Goal: Book appointment/travel/reservation

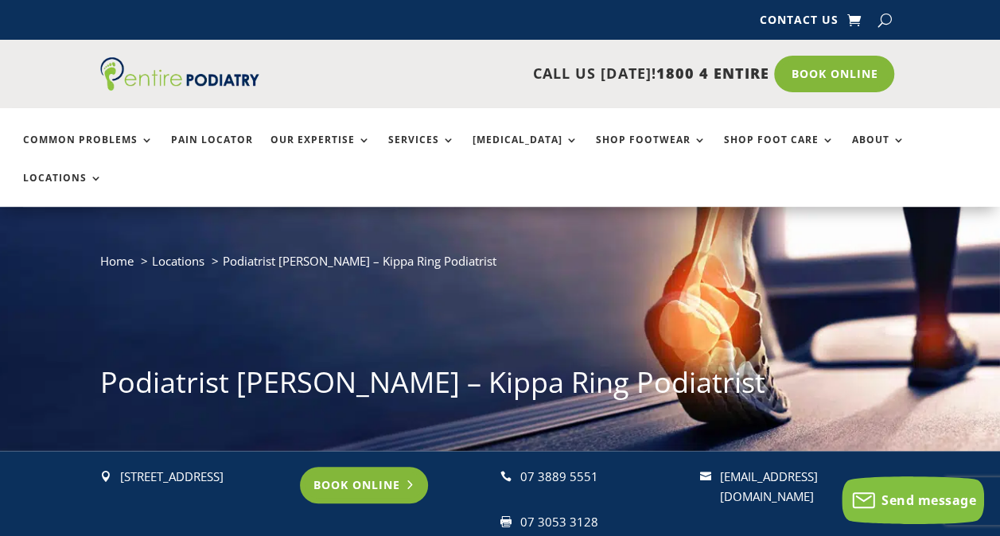
drag, startPoint x: 0, startPoint y: 0, endPoint x: 371, endPoint y: 453, distance: 585.6
click at [371, 467] on link "Book Online" at bounding box center [364, 485] width 128 height 37
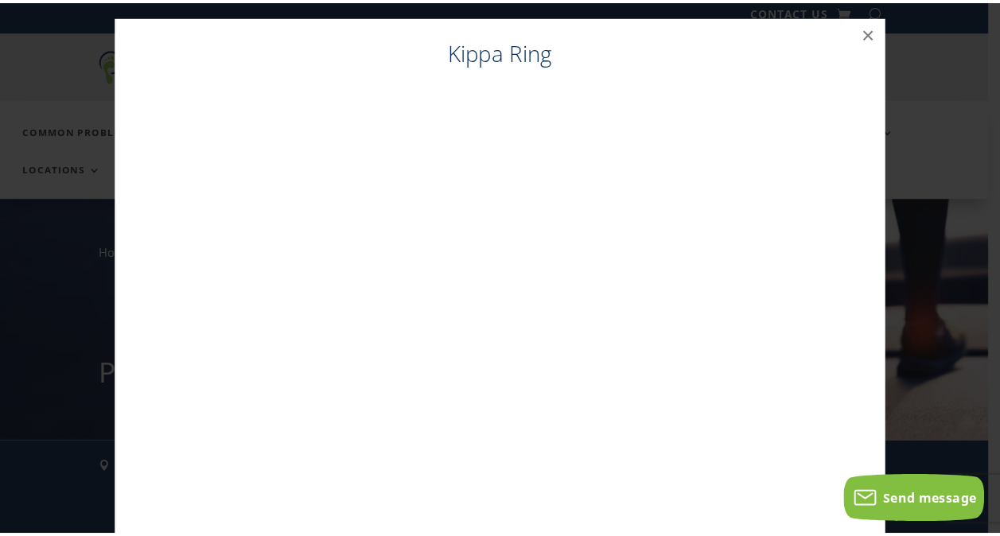
scroll to position [16, 0]
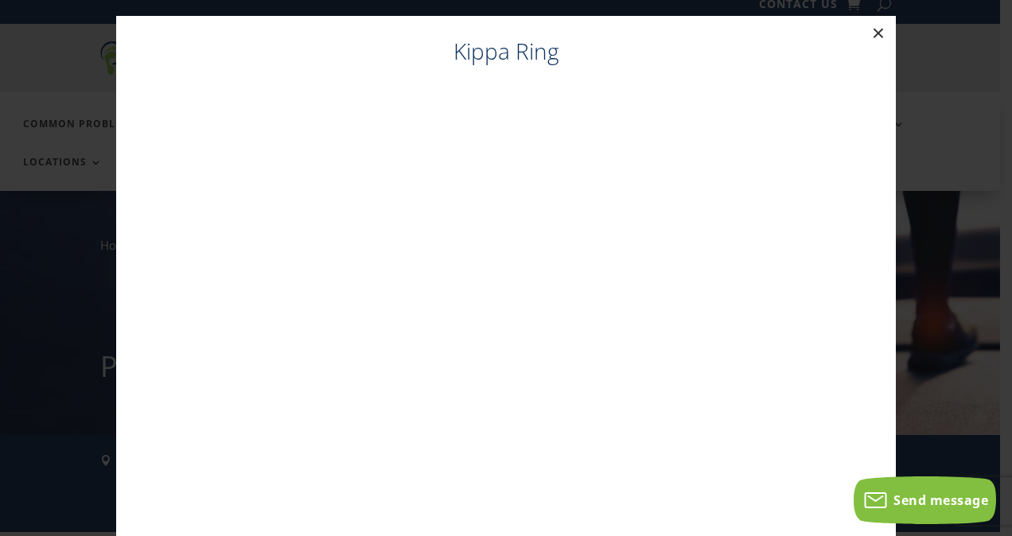
click at [874, 27] on button "×" at bounding box center [878, 33] width 35 height 35
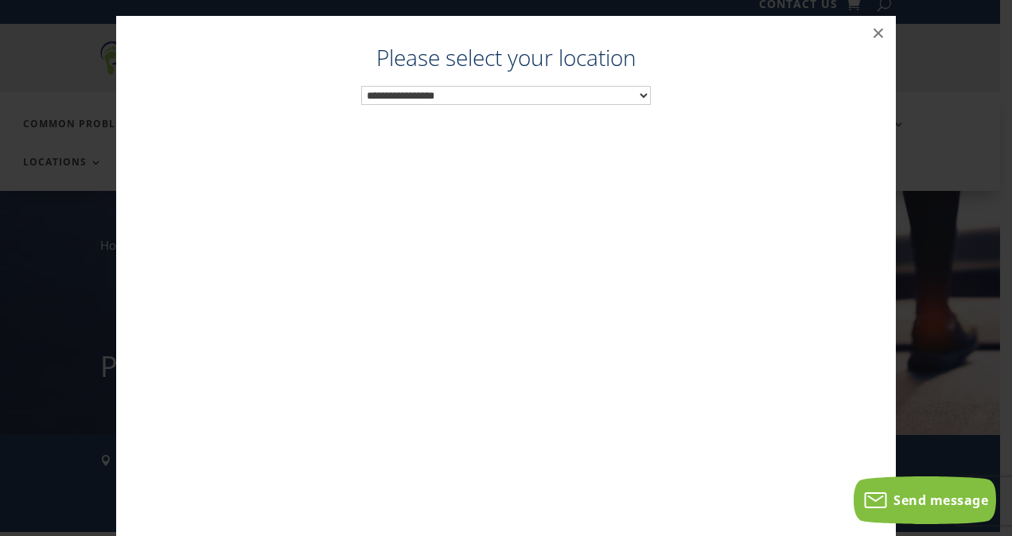
click at [638, 89] on select "**********" at bounding box center [506, 96] width 290 height 20
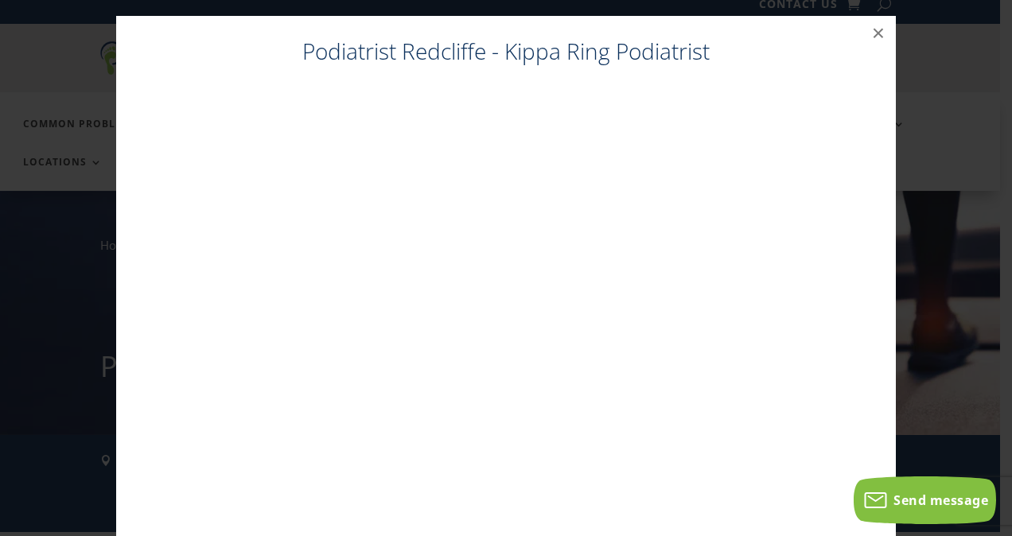
click at [950, 321] on div "Podiatrist Redcliffe - Kippa Ring Podiatrist ×" at bounding box center [505, 284] width 999 height 568
